Goal: Information Seeking & Learning: Check status

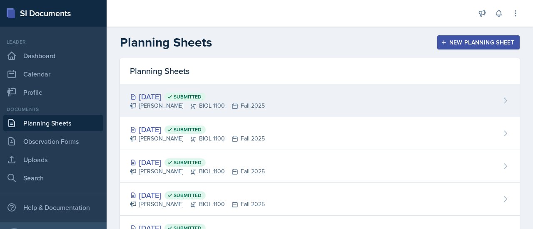
click at [150, 96] on div "[DATE] Submitted" at bounding box center [197, 96] width 135 height 11
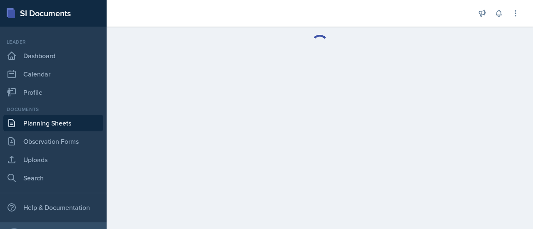
click at [272, 102] on main at bounding box center [320, 128] width 426 height 203
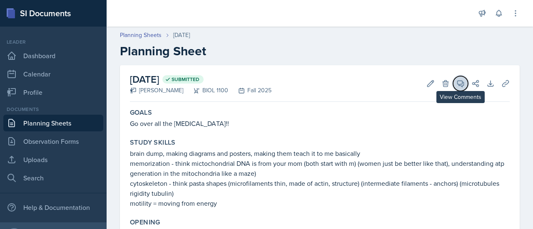
click at [457, 81] on icon at bounding box center [460, 84] width 6 height 6
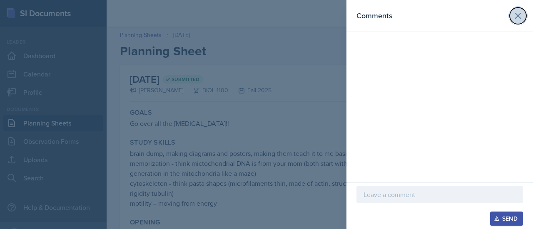
click at [519, 11] on icon at bounding box center [518, 16] width 10 height 10
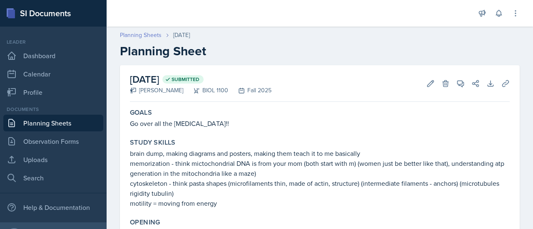
click at [154, 37] on link "Planning Sheets" at bounding box center [141, 35] width 42 height 9
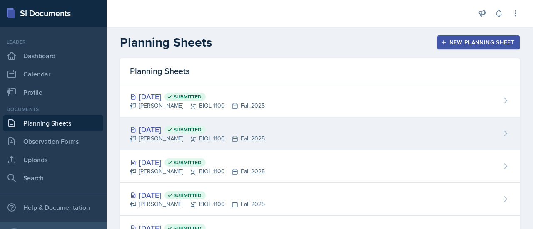
click at [353, 129] on div "[DATE] Submitted [PERSON_NAME] BIOL 1100 Fall 2025" at bounding box center [320, 133] width 400 height 33
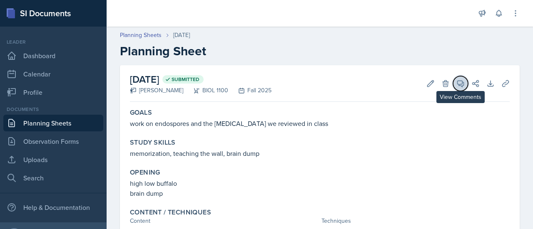
click at [454, 78] on button "View Comments" at bounding box center [460, 83] width 15 height 15
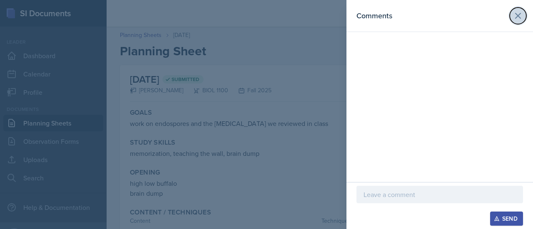
click at [516, 15] on icon at bounding box center [518, 16] width 10 height 10
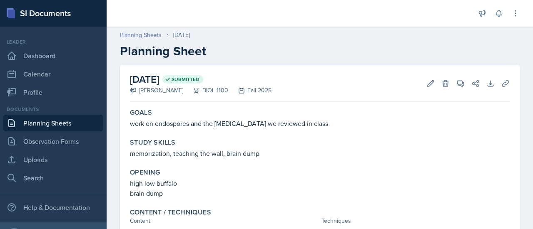
click at [136, 34] on link "Planning Sheets" at bounding box center [141, 35] width 42 height 9
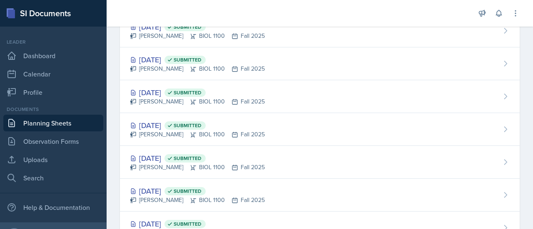
scroll to position [67, 0]
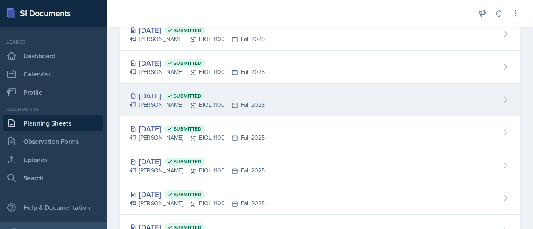
click at [490, 104] on div "[DATE] Submitted [PERSON_NAME] BIOL 1100 Fall 2025" at bounding box center [320, 100] width 400 height 33
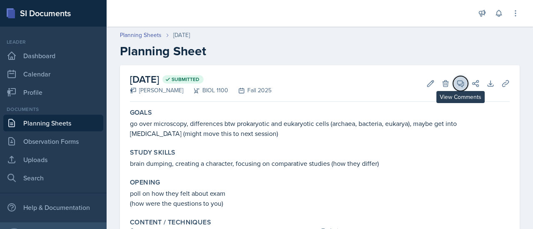
click at [457, 85] on icon at bounding box center [460, 84] width 6 height 6
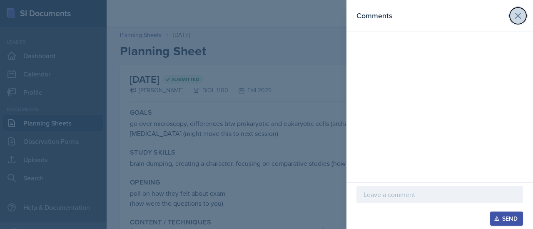
click at [517, 17] on icon at bounding box center [517, 15] width 5 height 5
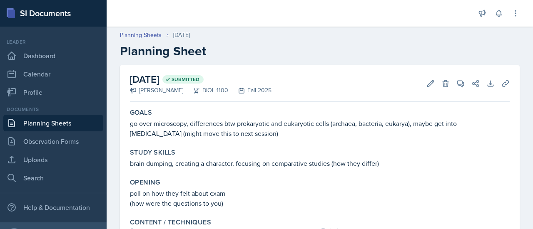
click at [269, 87] on div "[PERSON_NAME] BIOL 1100 Fall 2025" at bounding box center [201, 90] width 142 height 9
click at [130, 34] on link "Planning Sheets" at bounding box center [141, 35] width 42 height 9
